Goal: Find specific page/section: Find specific page/section

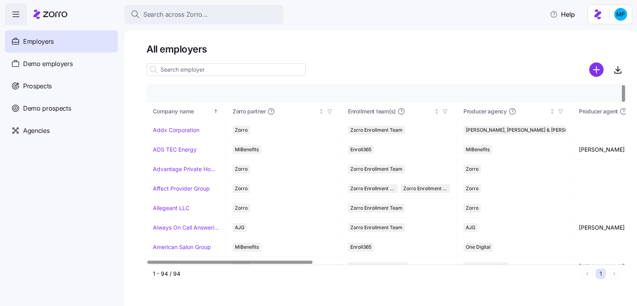
click at [242, 81] on div at bounding box center [386, 81] width 479 height 6
click at [238, 75] on input at bounding box center [226, 69] width 159 height 13
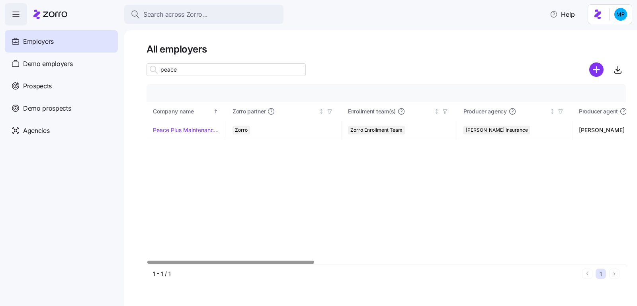
type input "peace"
